Goal: Information Seeking & Learning: Learn about a topic

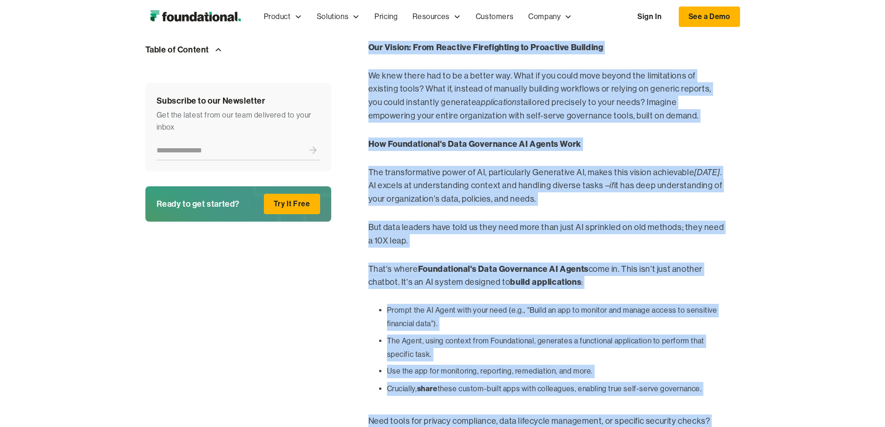
scroll to position [975, 0]
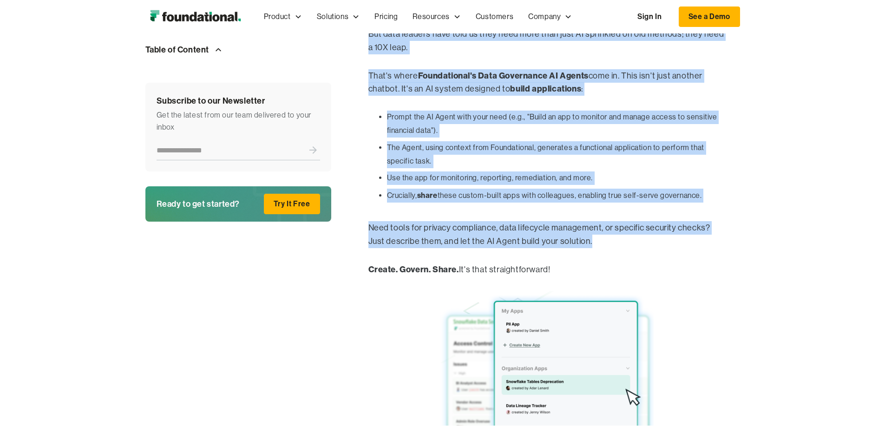
drag, startPoint x: 303, startPoint y: 157, endPoint x: 518, endPoint y: 193, distance: 217.5
click at [518, 193] on div "Table of Content This is also a heading This is a heading Subscribe to our News…" at bounding box center [442, 63] width 594 height 1484
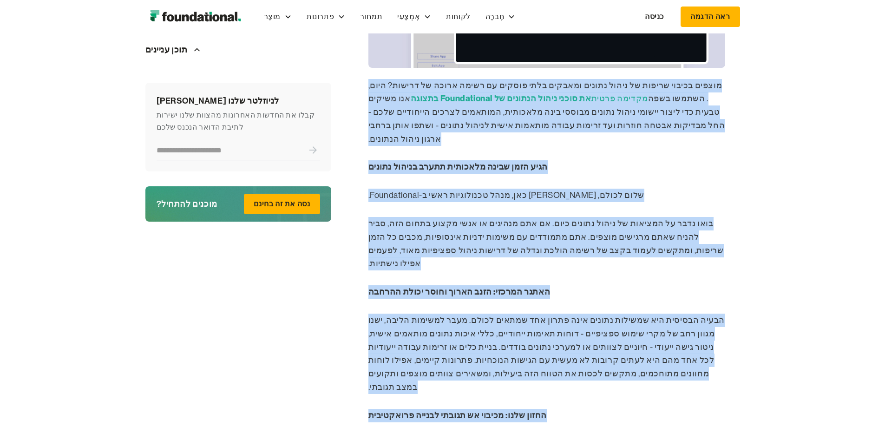
scroll to position [464, 0]
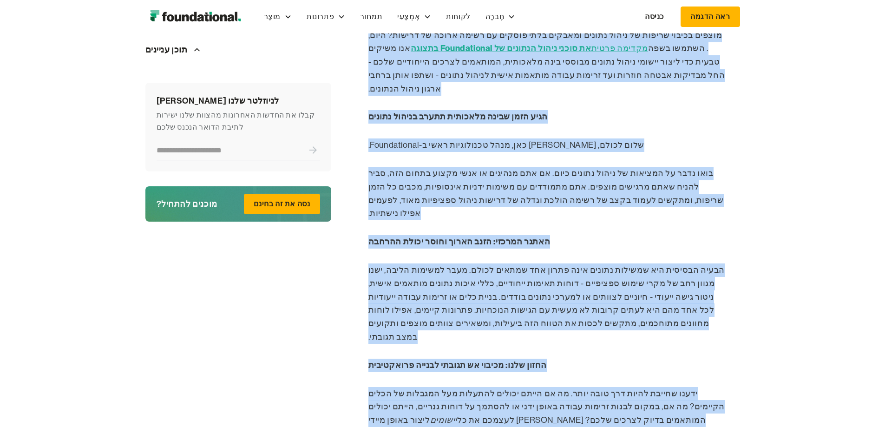
click at [653, 96] on p "מוצפים בכיבוי שריפות של ניהול נתונים ומאבקים בלתי פוסקים עם רשימה ארוכה של דריש…" at bounding box center [546, 62] width 357 height 67
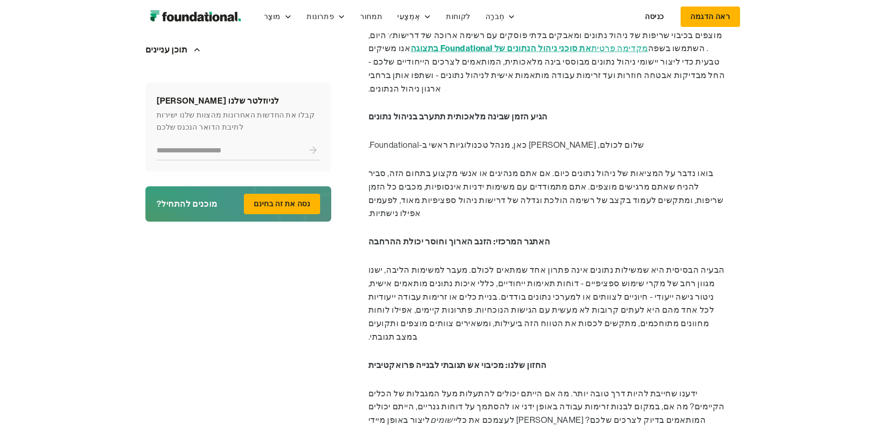
click at [591, 53] on font "מקדימה פרטית" at bounding box center [619, 48] width 57 height 9
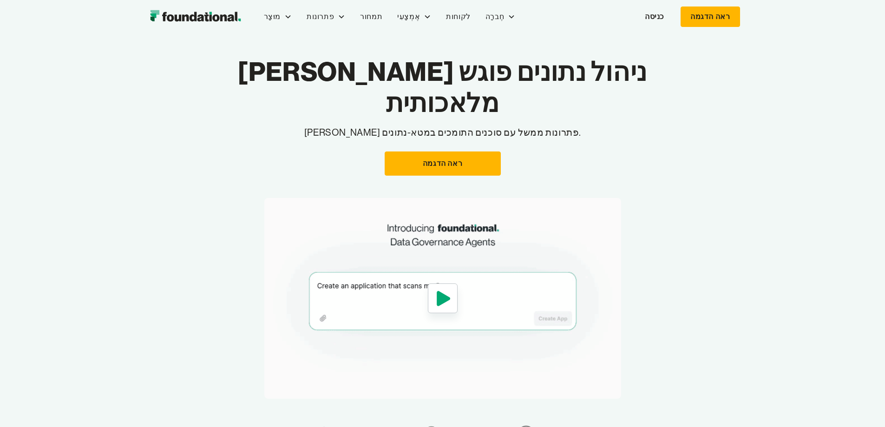
click at [436, 291] on icon "פתח את תיבת האור" at bounding box center [442, 298] width 13 height 15
